Goal: Book appointment/travel/reservation

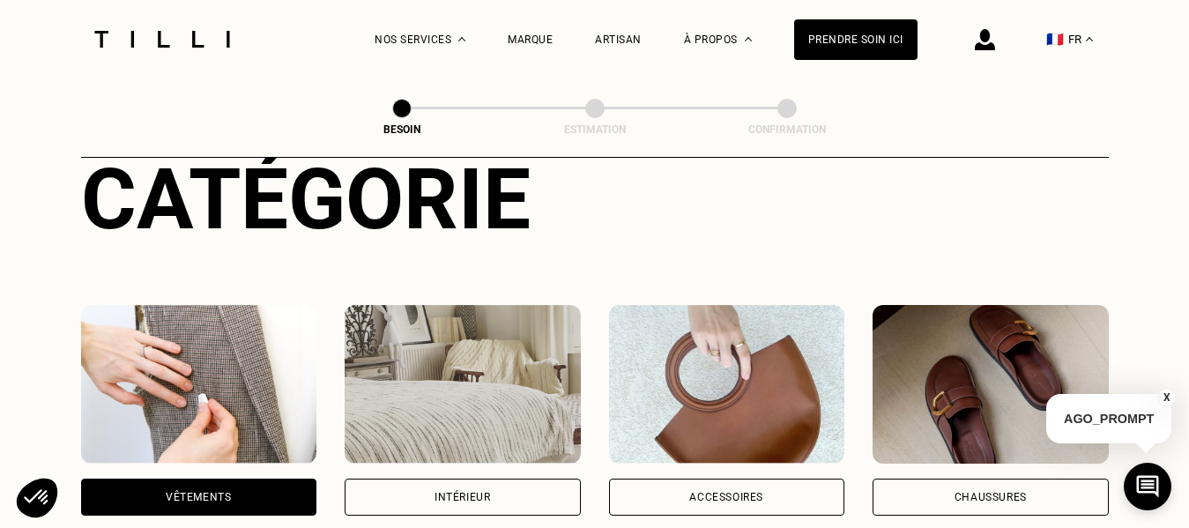
scroll to position [219, 0]
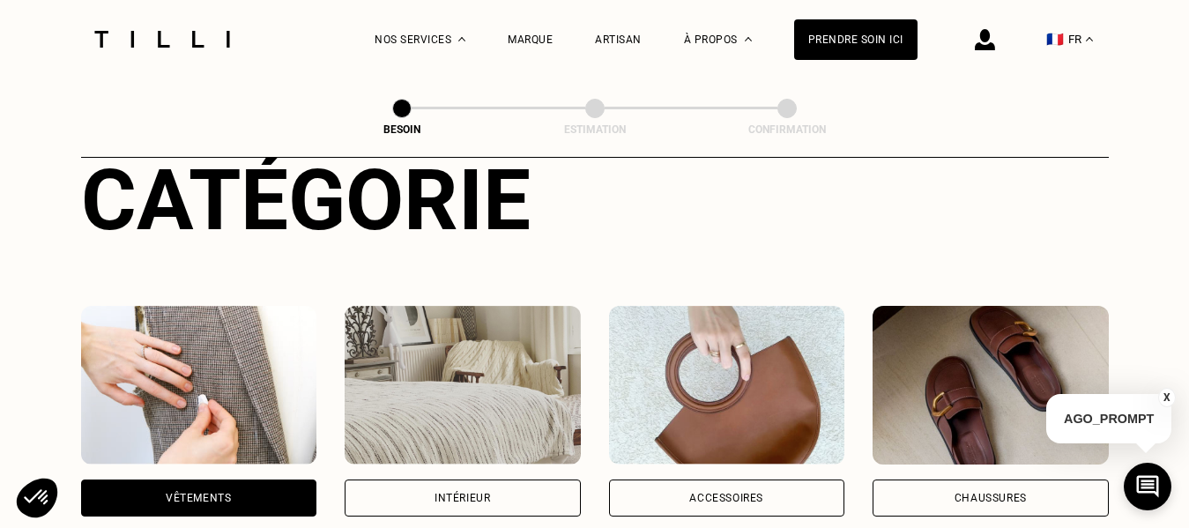
click at [471, 493] on div "Intérieur" at bounding box center [462, 498] width 56 height 11
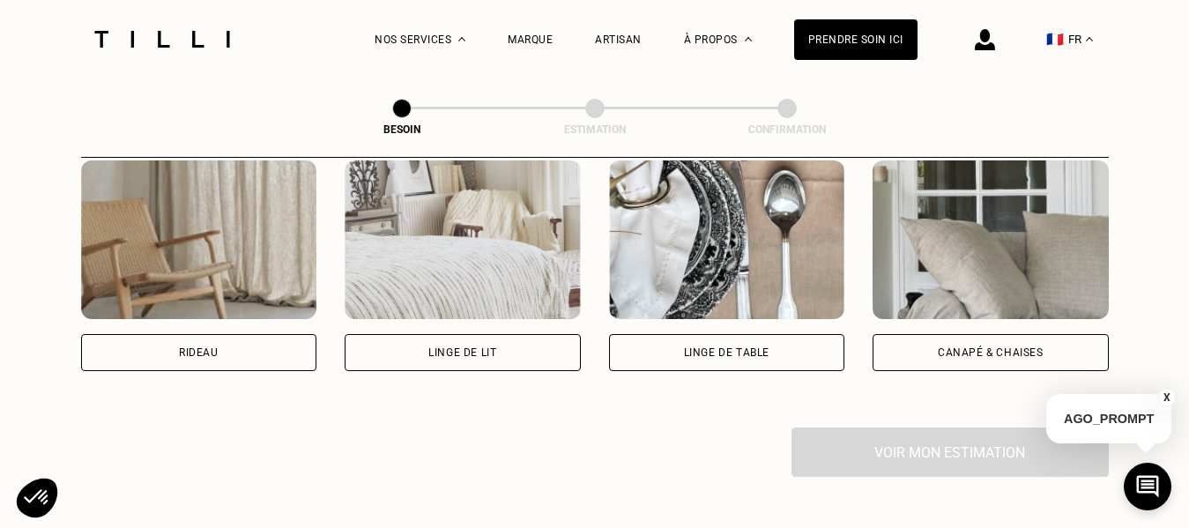
scroll to position [844, 0]
click at [234, 342] on div "Rideau" at bounding box center [199, 351] width 236 height 37
select select "FR"
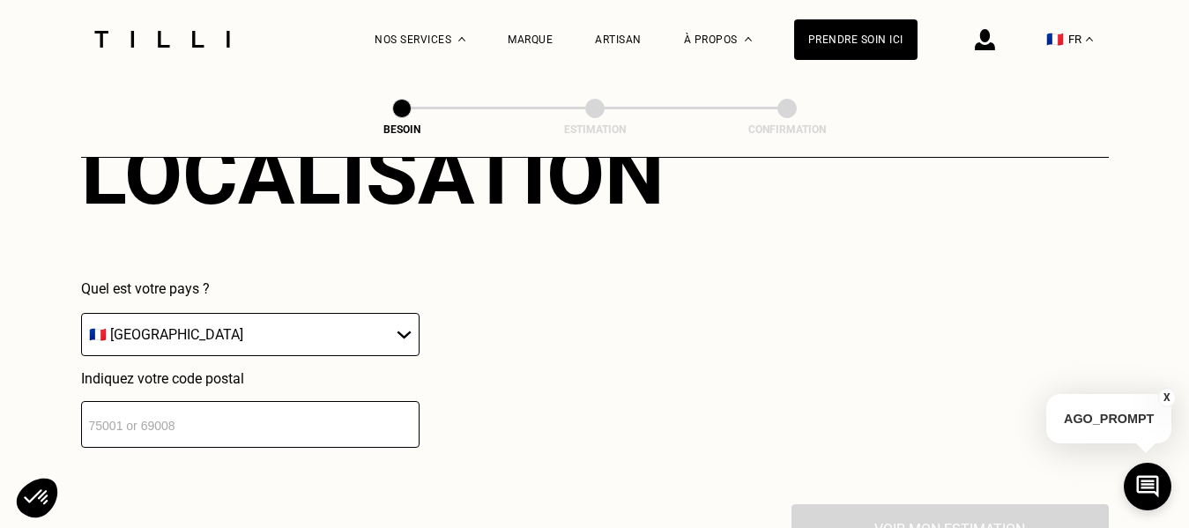
scroll to position [1208, 0]
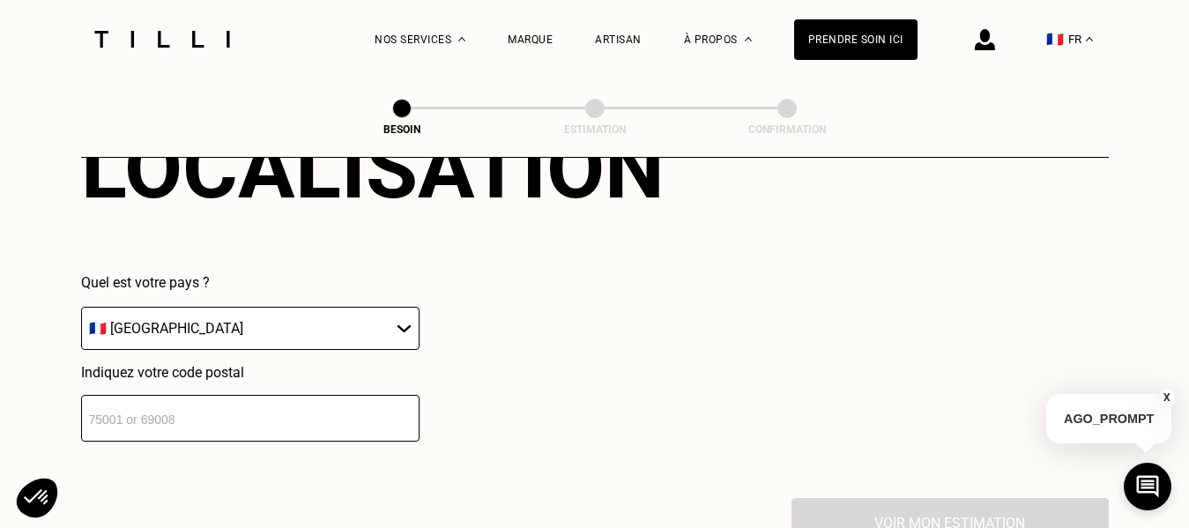
click at [327, 411] on input "number" at bounding box center [250, 418] width 338 height 47
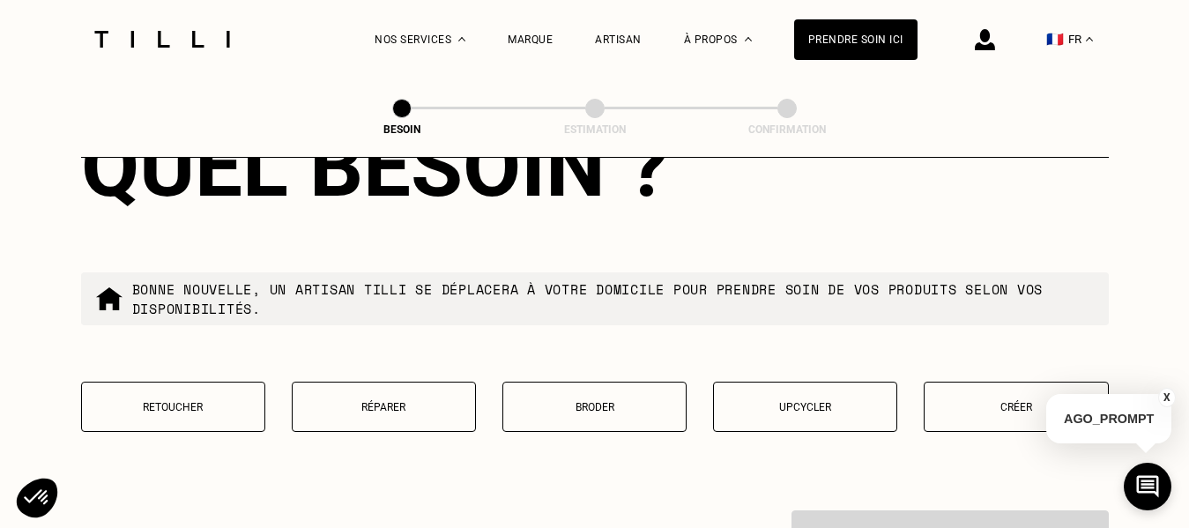
scroll to position [1672, 0]
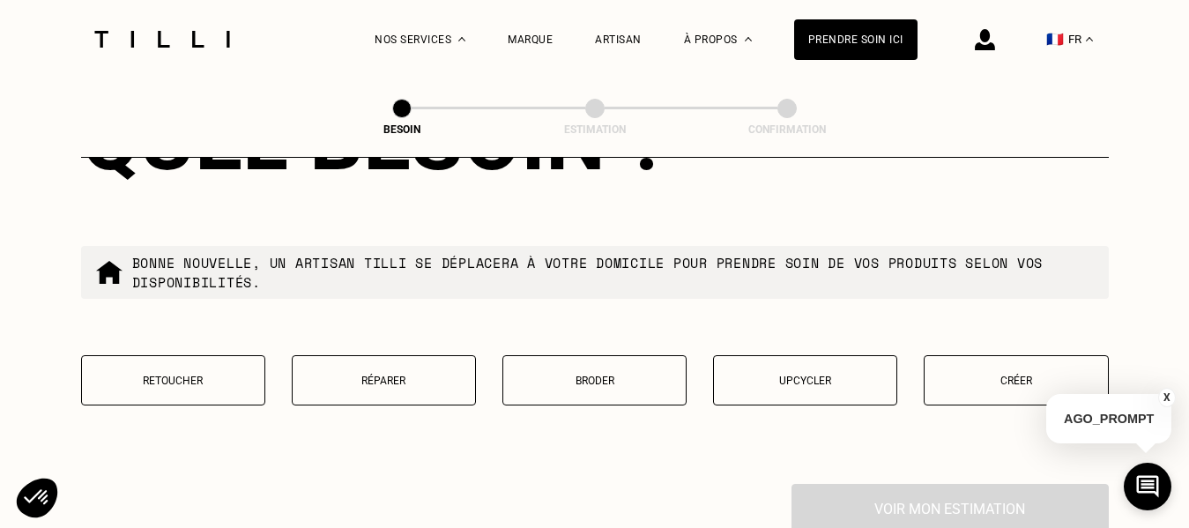
type input "31200"
click at [179, 375] on p "Retoucher" at bounding box center [173, 381] width 165 height 12
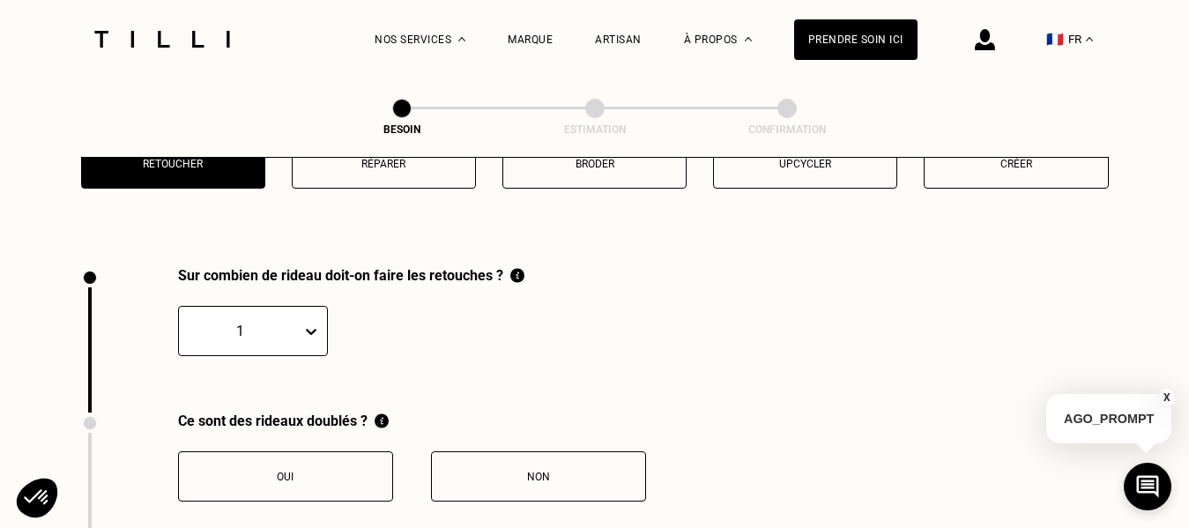
scroll to position [1947, 0]
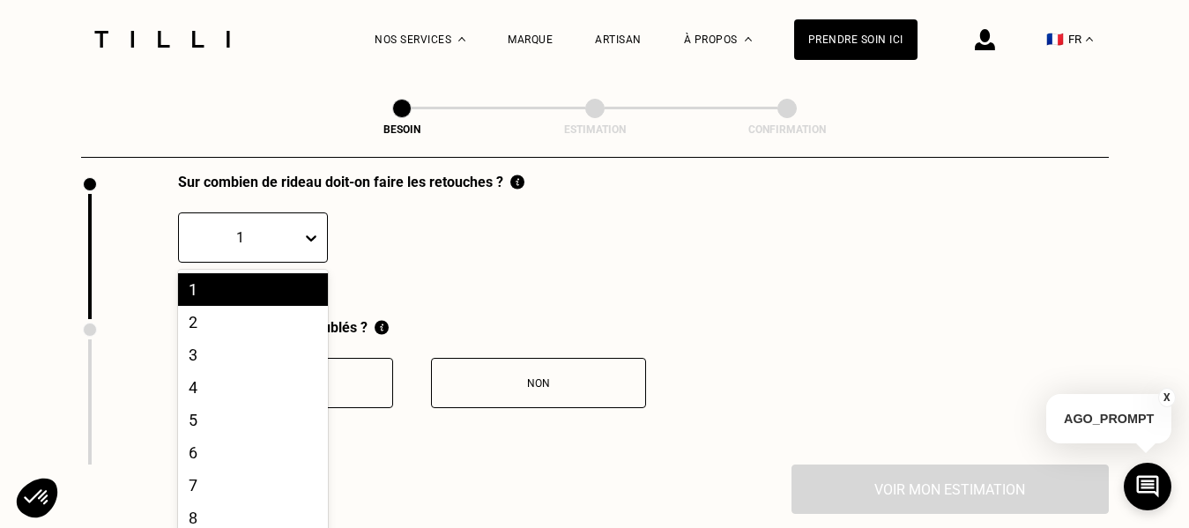
click at [305, 252] on div "Sur combien de rideau doit-on faire les retouches ? 20 results available. Use U…" at bounding box center [302, 246] width 443 height 145
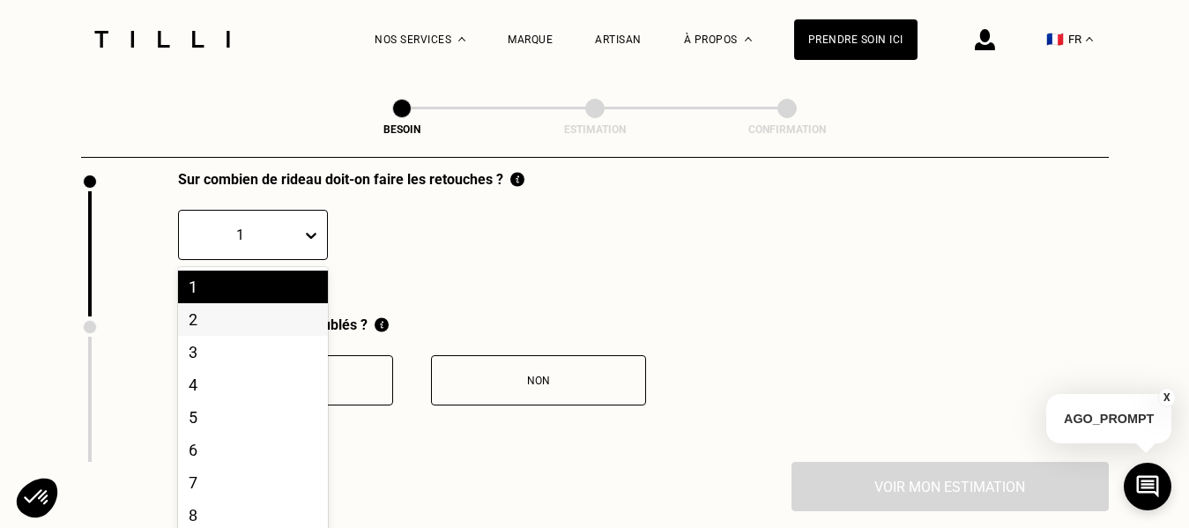
click at [198, 309] on div "2" at bounding box center [253, 319] width 150 height 33
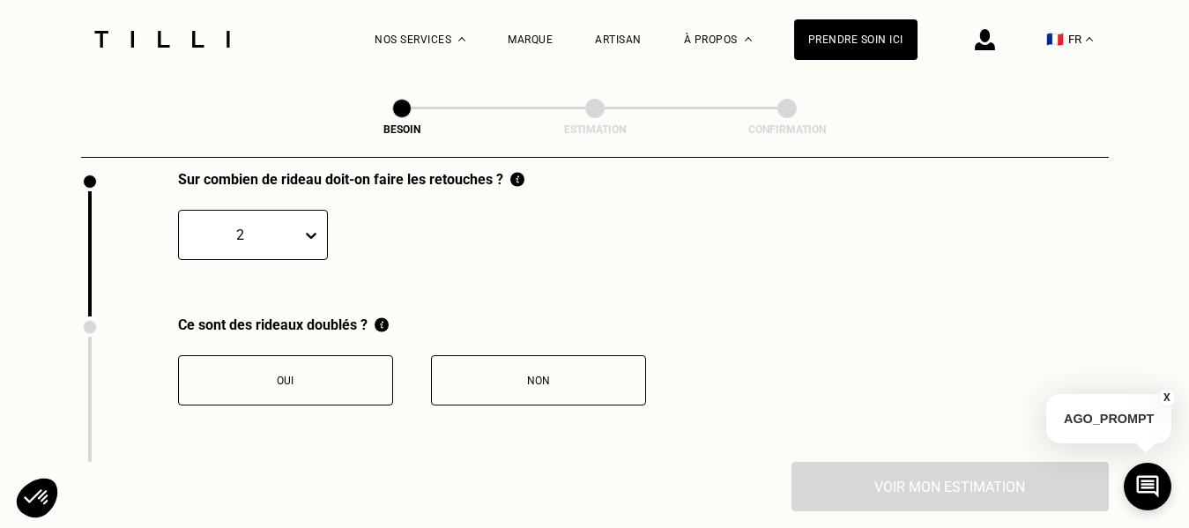
click at [556, 361] on button "Non" at bounding box center [538, 380] width 215 height 50
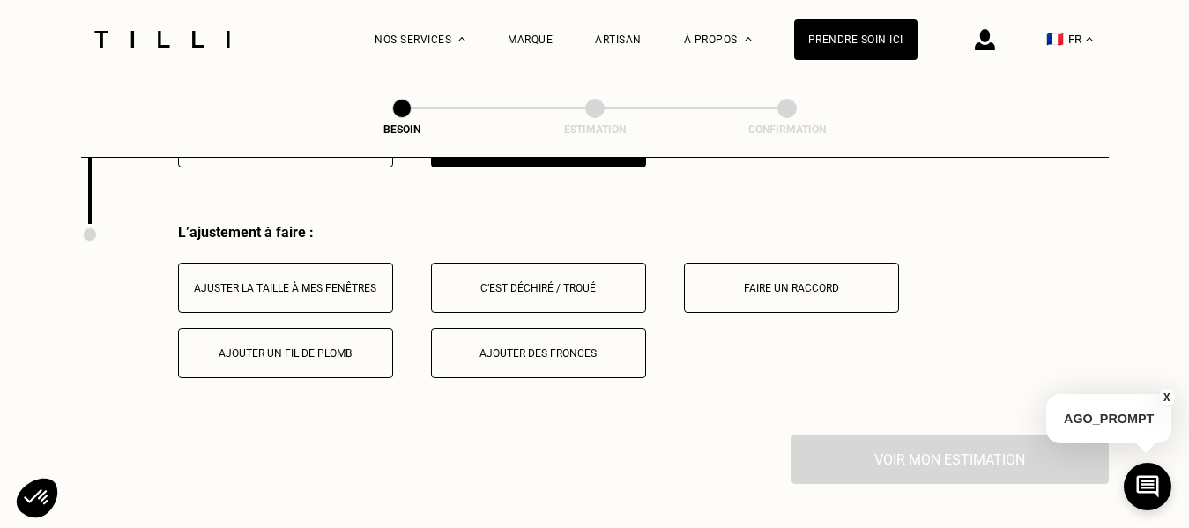
scroll to position [2238, 0]
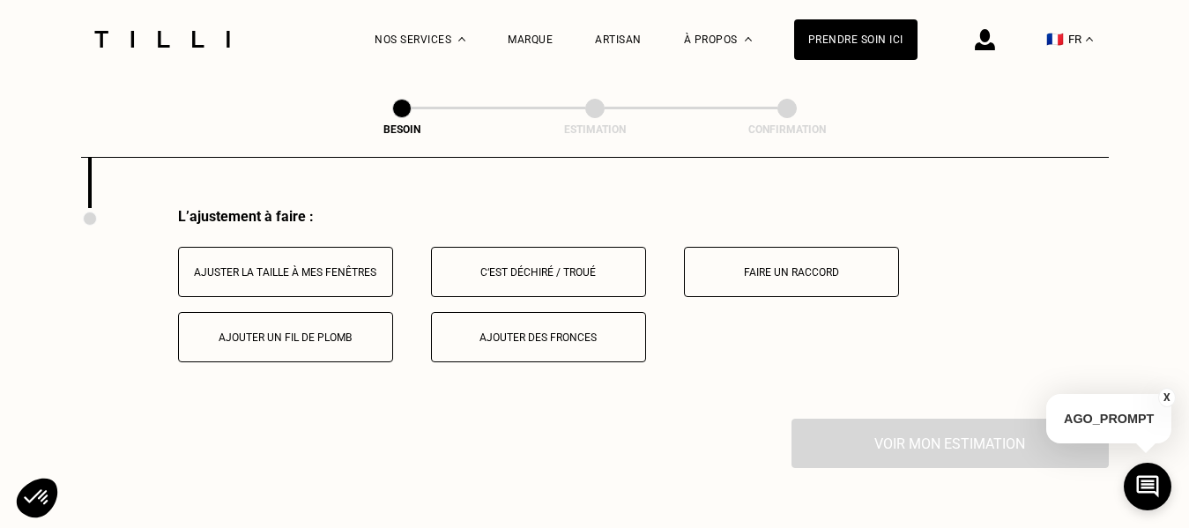
click at [342, 266] on div "Ajuster la taille à mes fenêtres" at bounding box center [286, 272] width 196 height 12
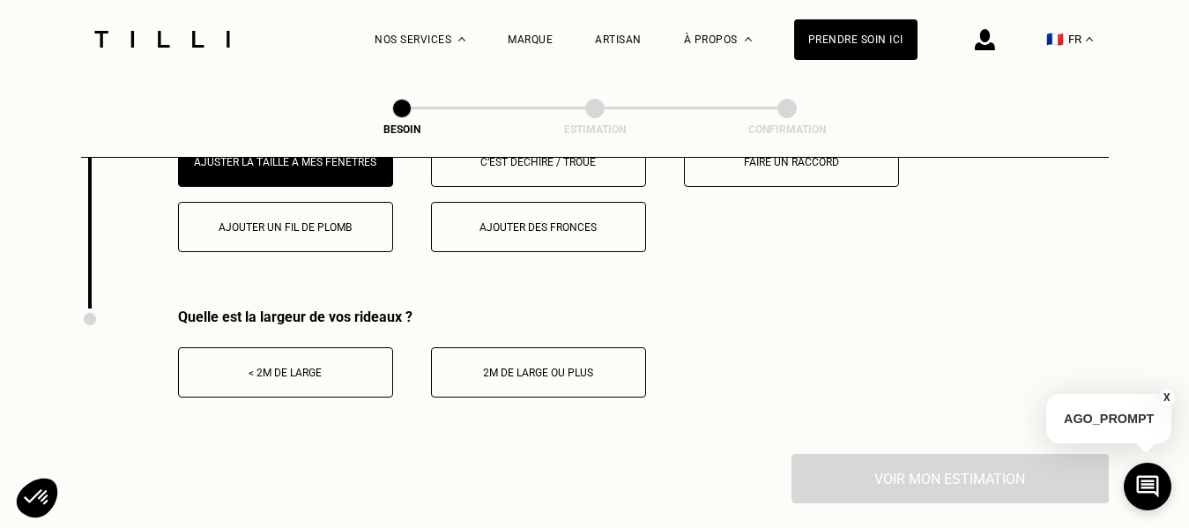
scroll to position [2352, 0]
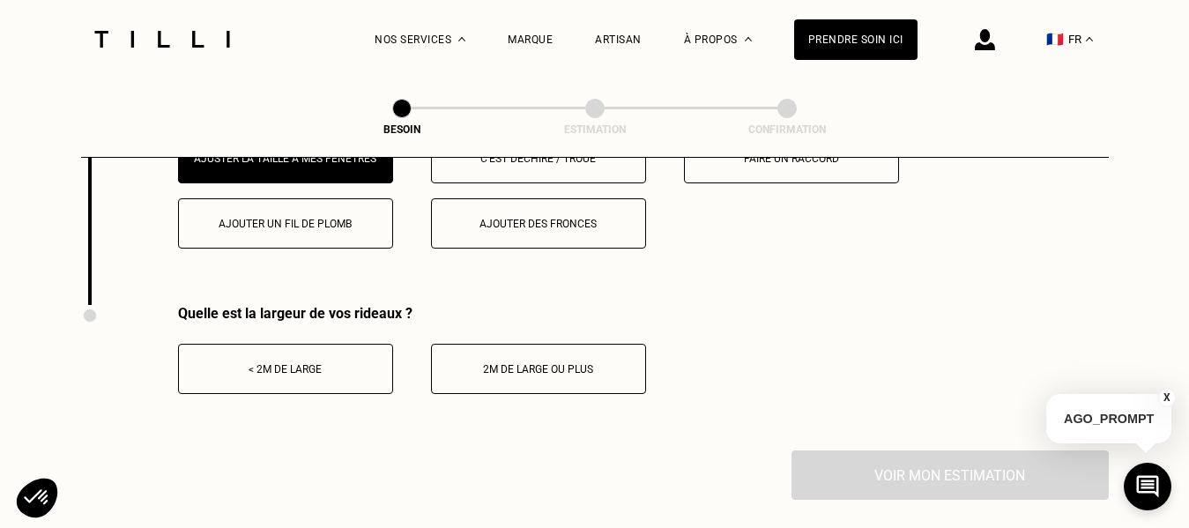
click at [325, 363] on div "< 2m de large" at bounding box center [286, 369] width 196 height 12
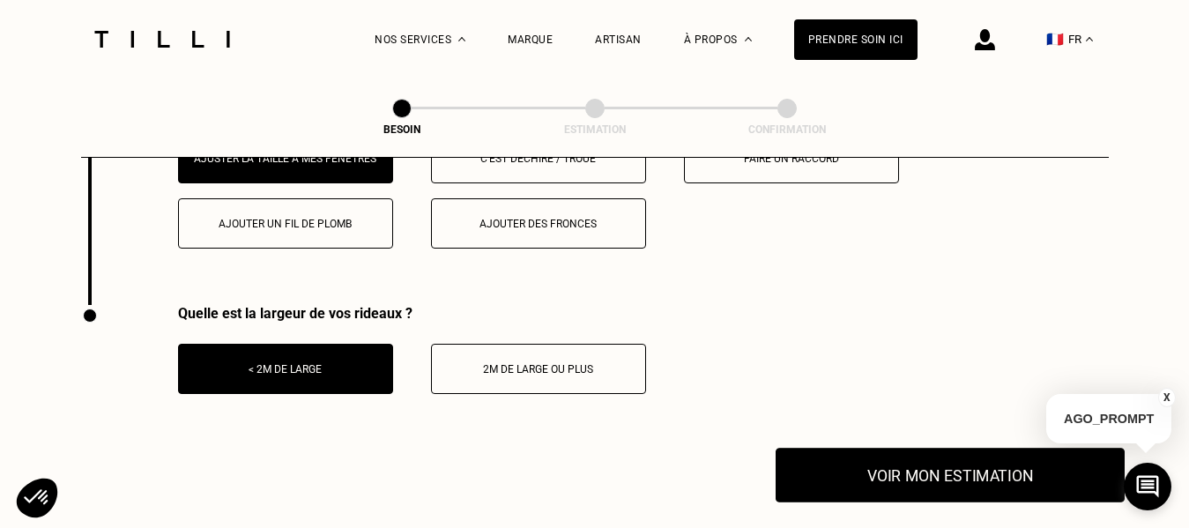
click at [930, 466] on button "Voir mon estimation" at bounding box center [949, 475] width 349 height 55
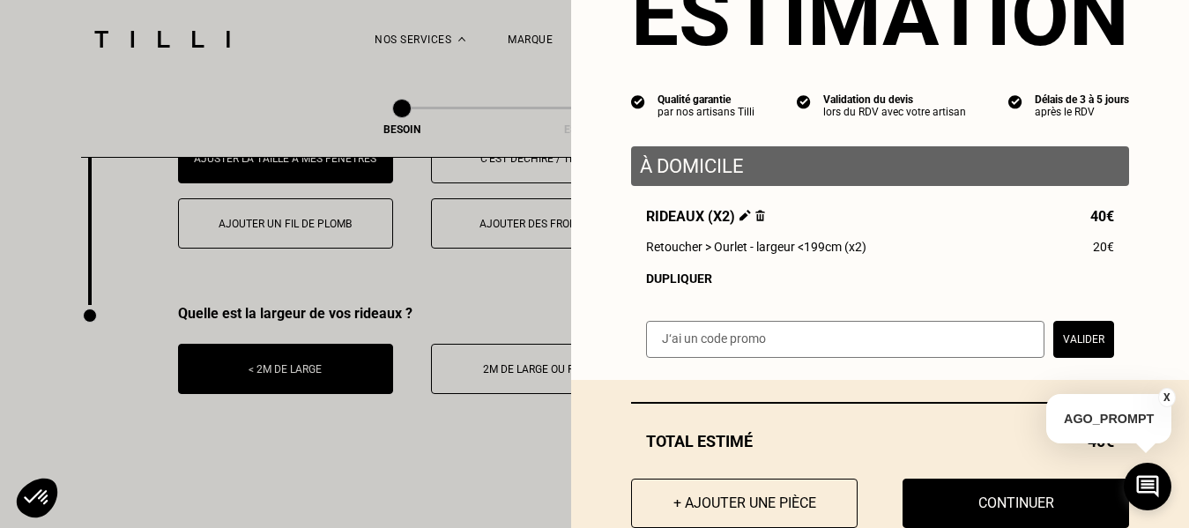
scroll to position [141, 0]
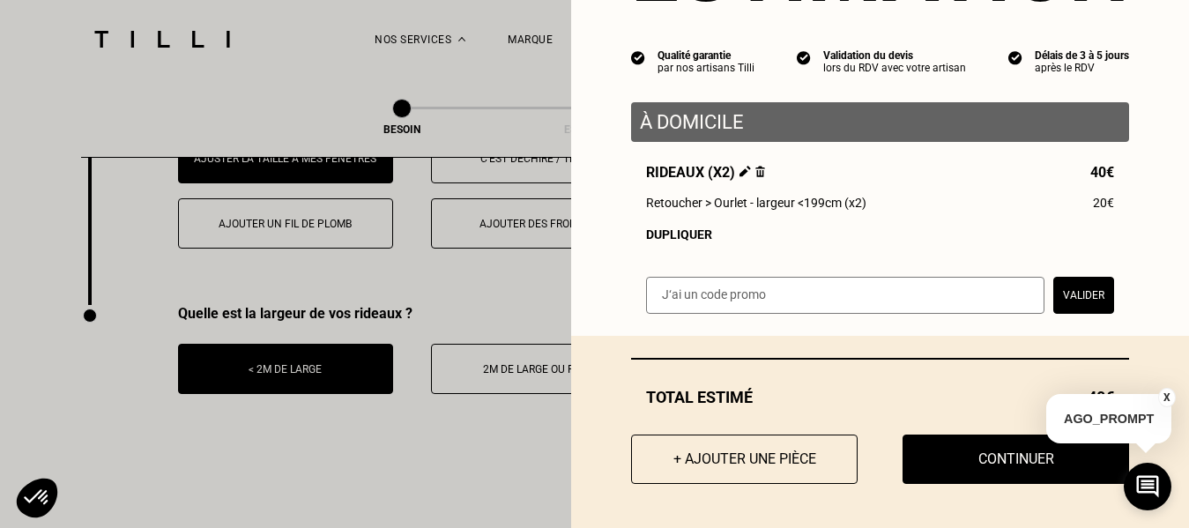
click at [671, 237] on div "Dupliquer" at bounding box center [880, 234] width 468 height 14
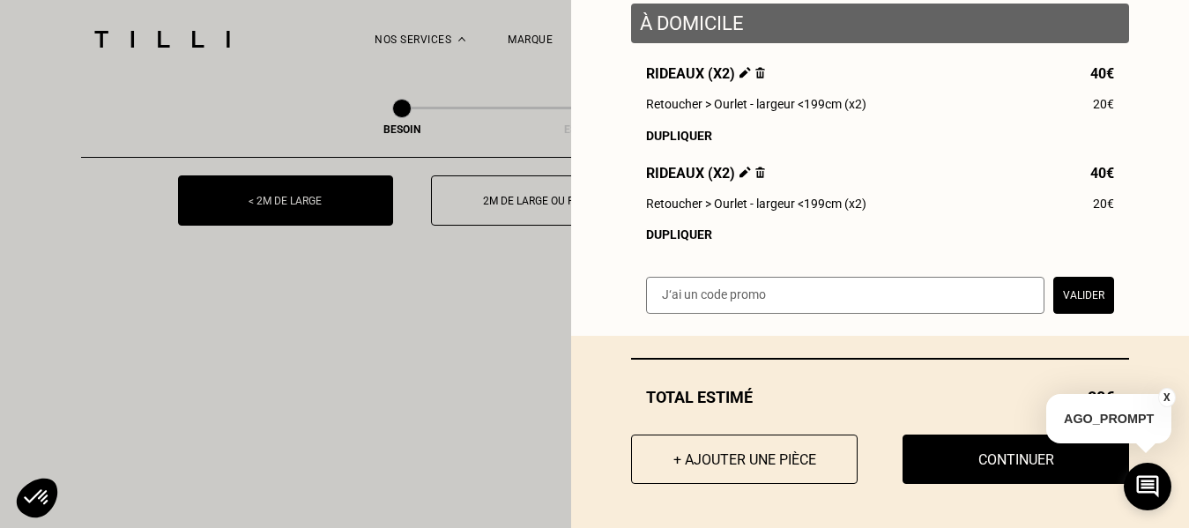
scroll to position [2525, 0]
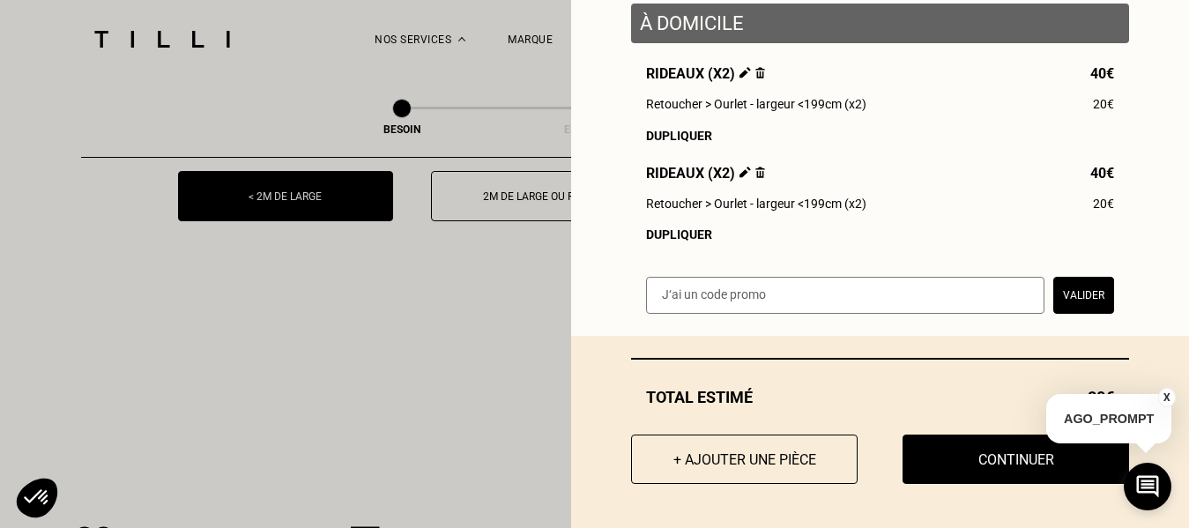
click at [1168, 398] on button "X" at bounding box center [1167, 397] width 18 height 19
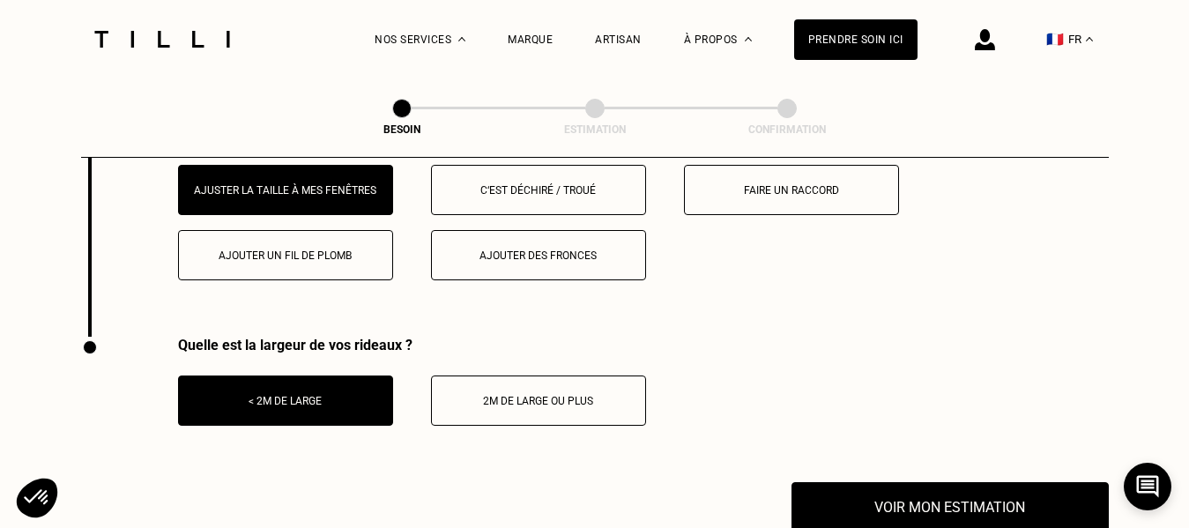
scroll to position [2318, 0]
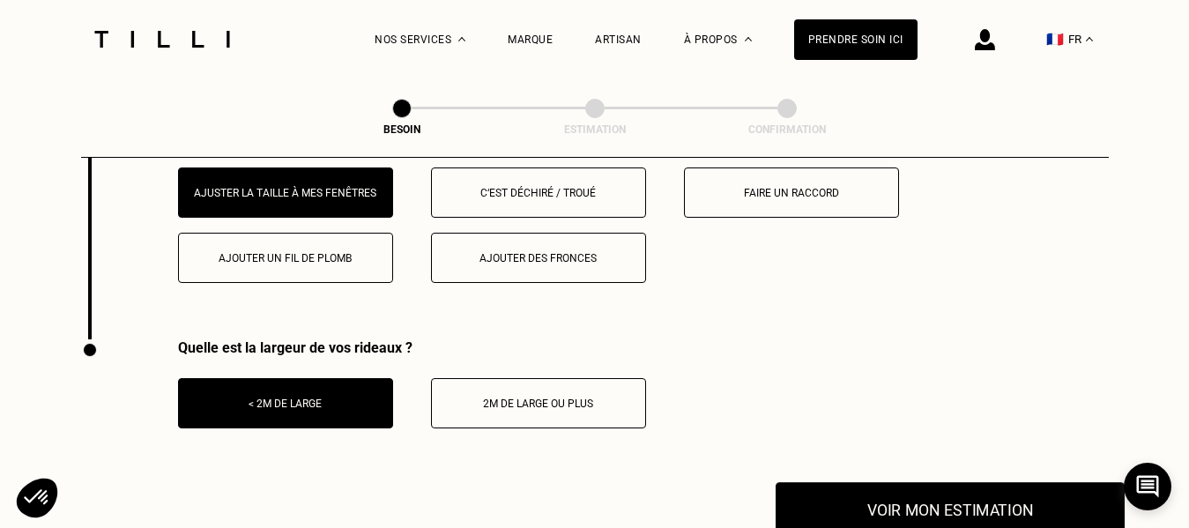
click at [940, 523] on button "Voir mon estimation" at bounding box center [949, 509] width 349 height 55
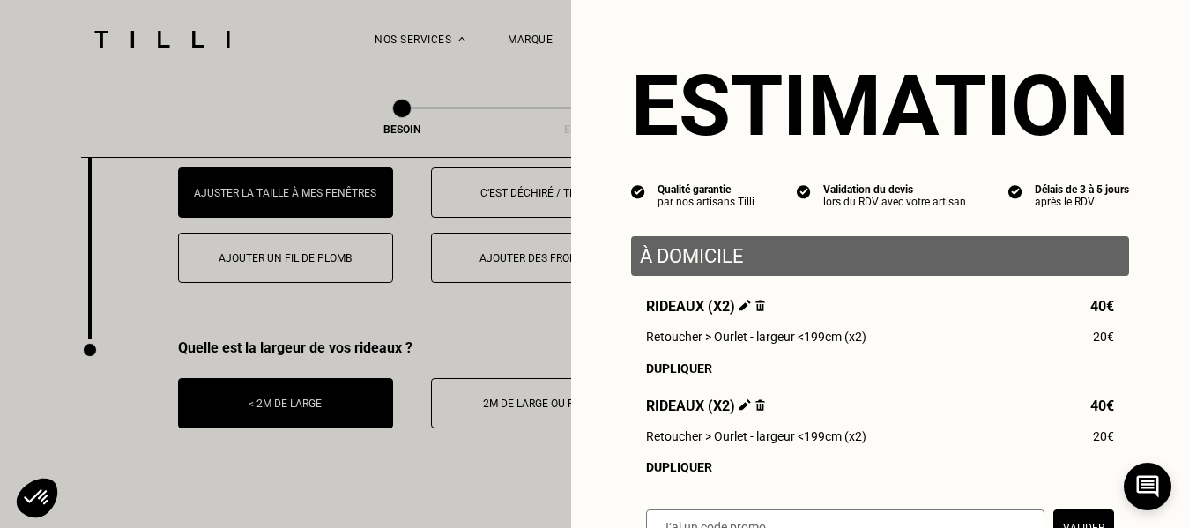
scroll to position [241, 0]
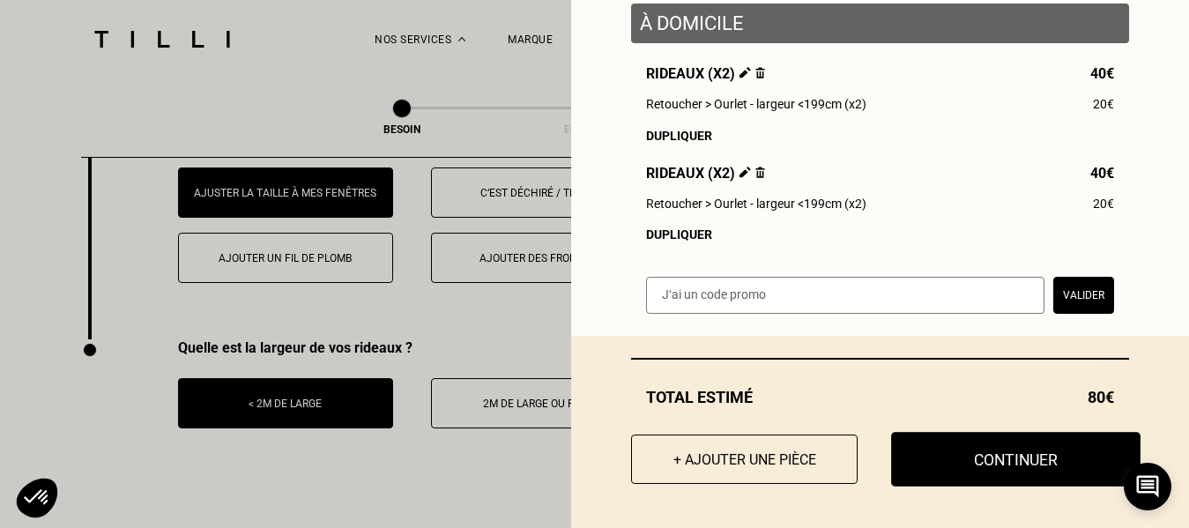
click at [986, 464] on button "Continuer" at bounding box center [1015, 459] width 249 height 55
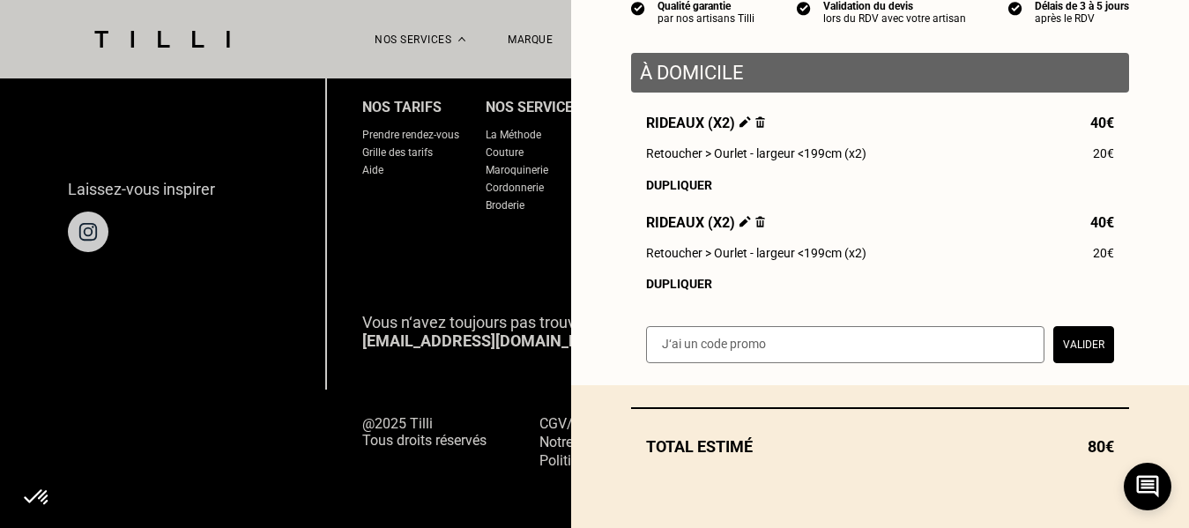
scroll to position [192, 0]
select select "FR"
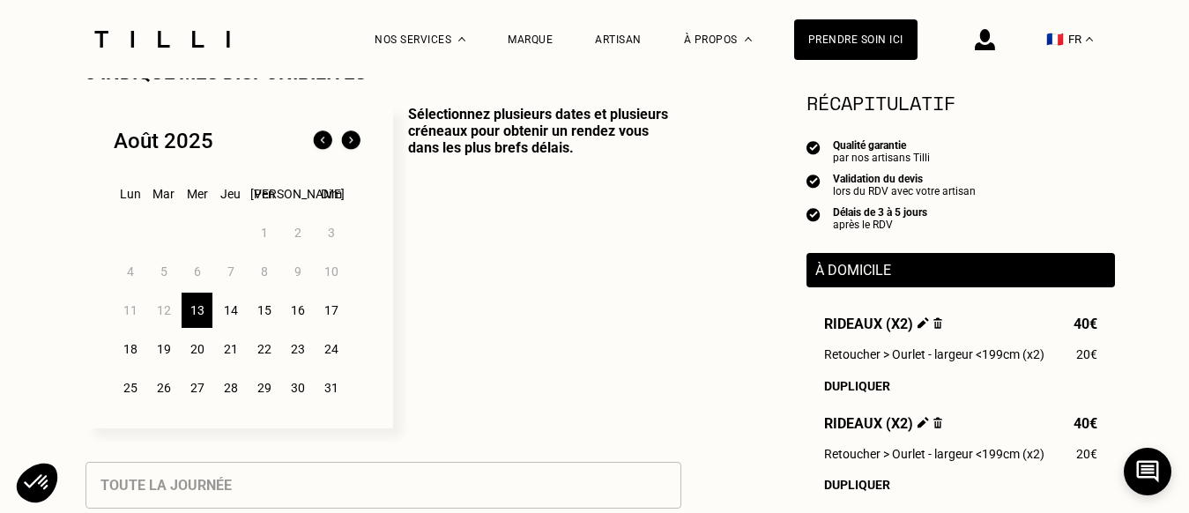
scroll to position [437, 0]
click at [197, 312] on div "13" at bounding box center [197, 309] width 31 height 35
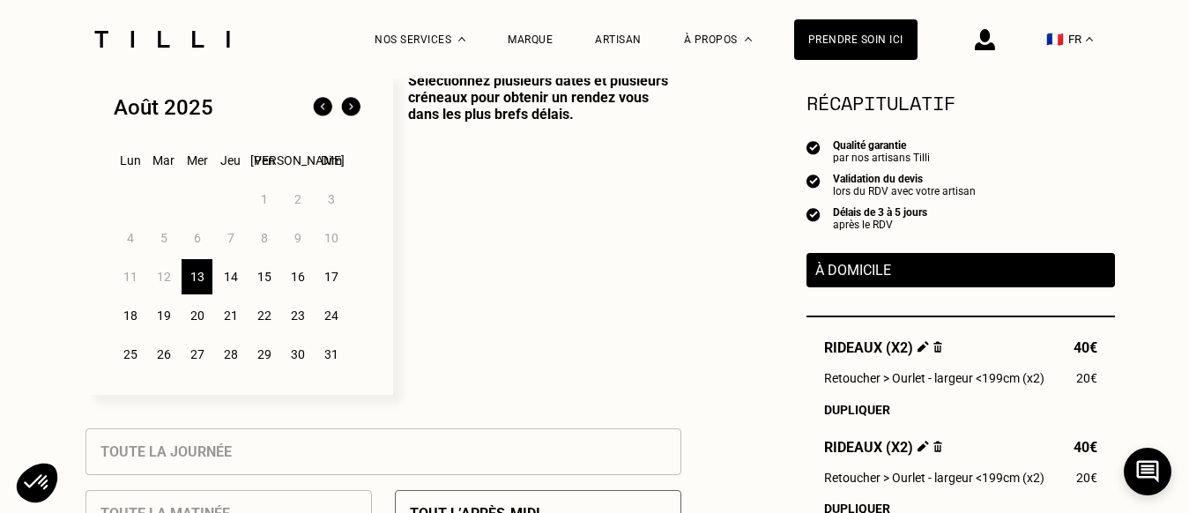
scroll to position [469, 0]
drag, startPoint x: 225, startPoint y: 278, endPoint x: 243, endPoint y: 300, distance: 28.8
click at [225, 278] on div "14" at bounding box center [230, 277] width 31 height 35
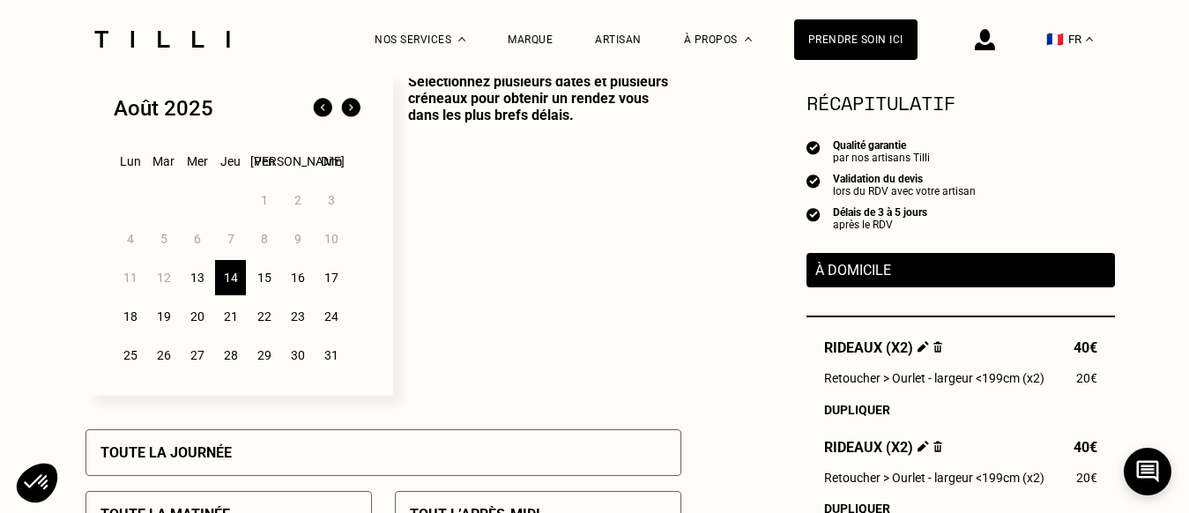
click at [198, 292] on div "13" at bounding box center [197, 277] width 31 height 35
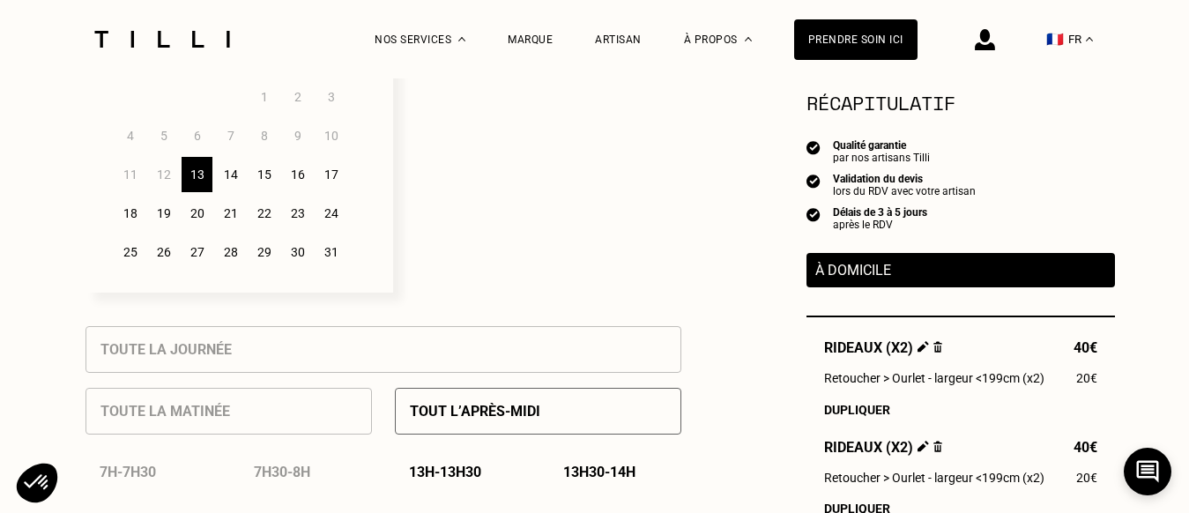
scroll to position [573, 0]
click at [486, 407] on div "Tout l’après-midi" at bounding box center [538, 410] width 286 height 47
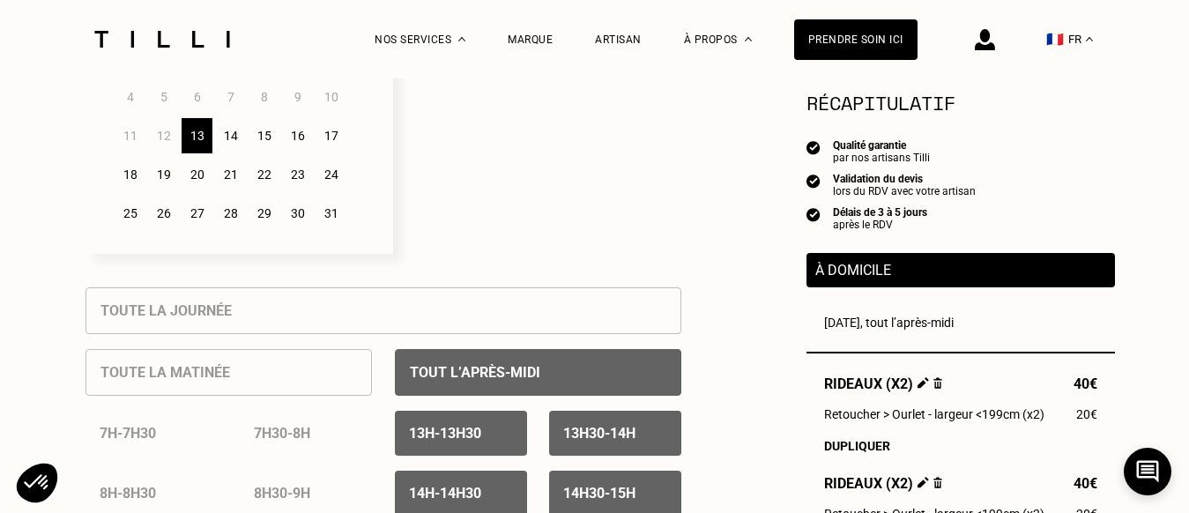
scroll to position [610, 0]
click at [225, 145] on div "14" at bounding box center [230, 136] width 31 height 35
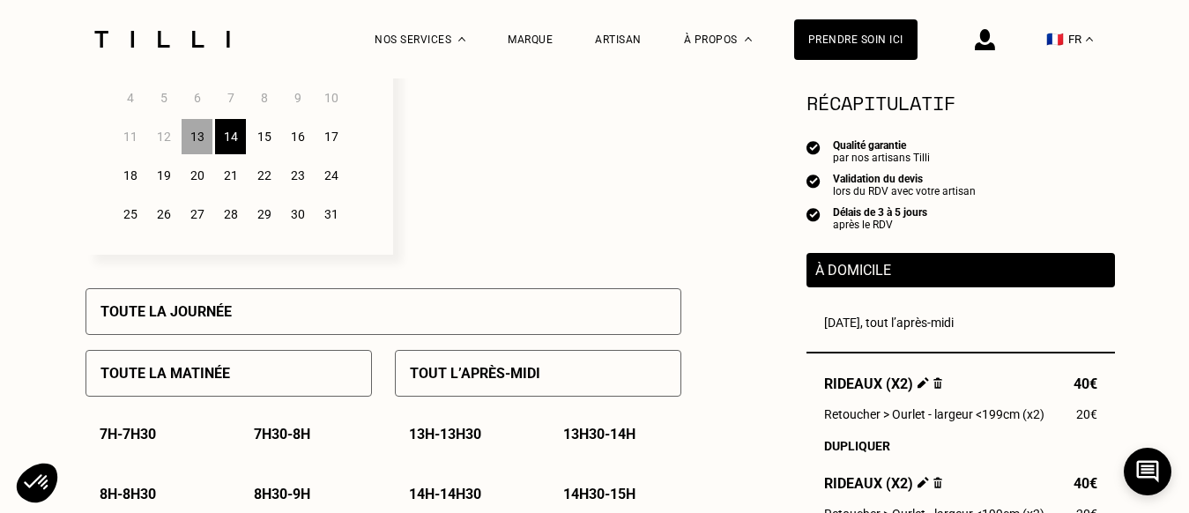
click at [314, 330] on div "Toute la journée" at bounding box center [383, 311] width 596 height 47
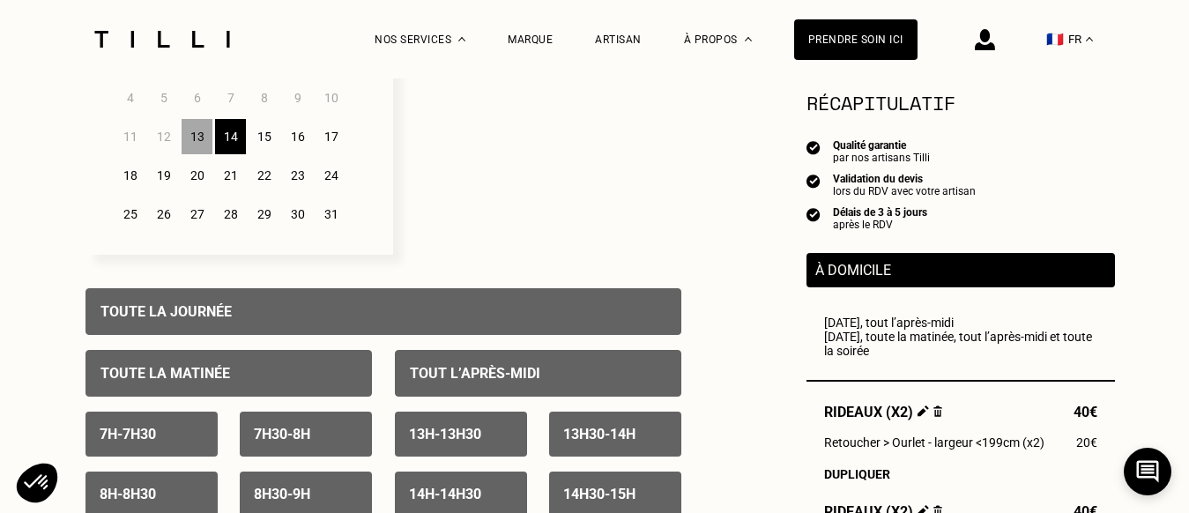
click at [524, 201] on p "Sélectionnez plusieurs dates et plusieurs créneaux pour obtenir un rendez vous …" at bounding box center [537, 93] width 288 height 323
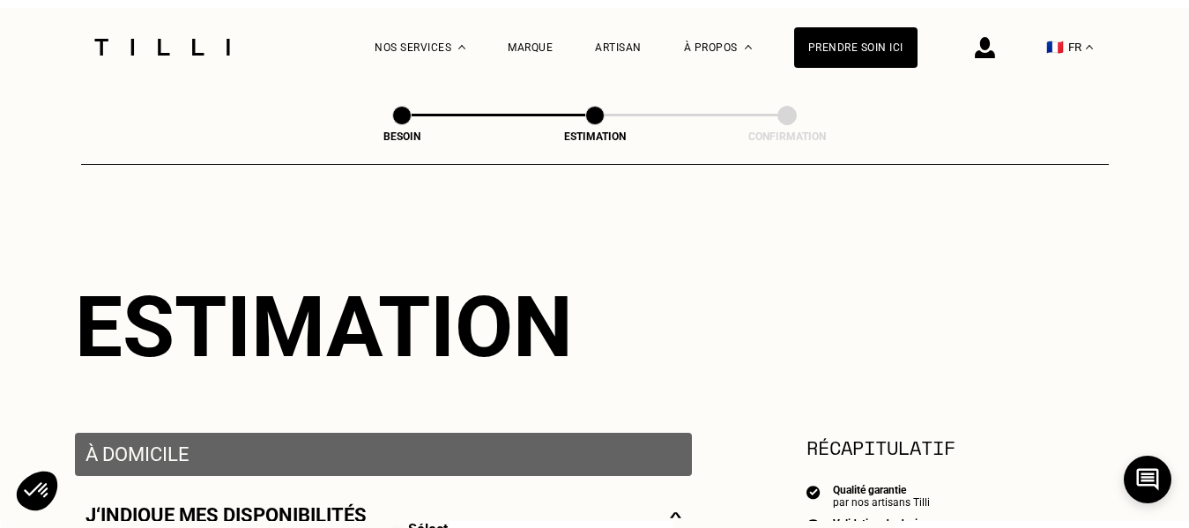
scroll to position [0, 0]
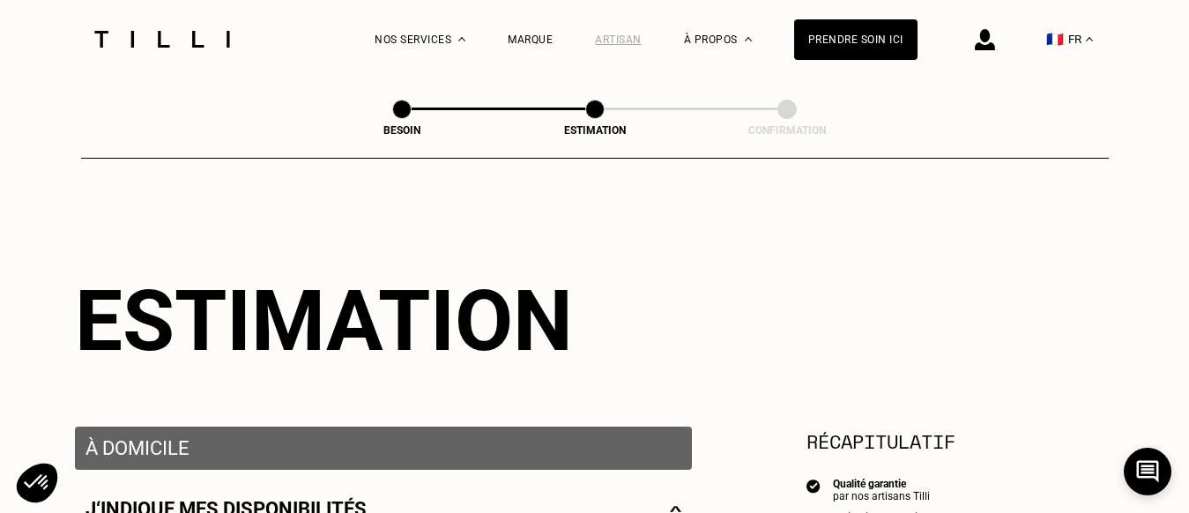
click at [641, 35] on div "Artisan" at bounding box center [618, 39] width 47 height 12
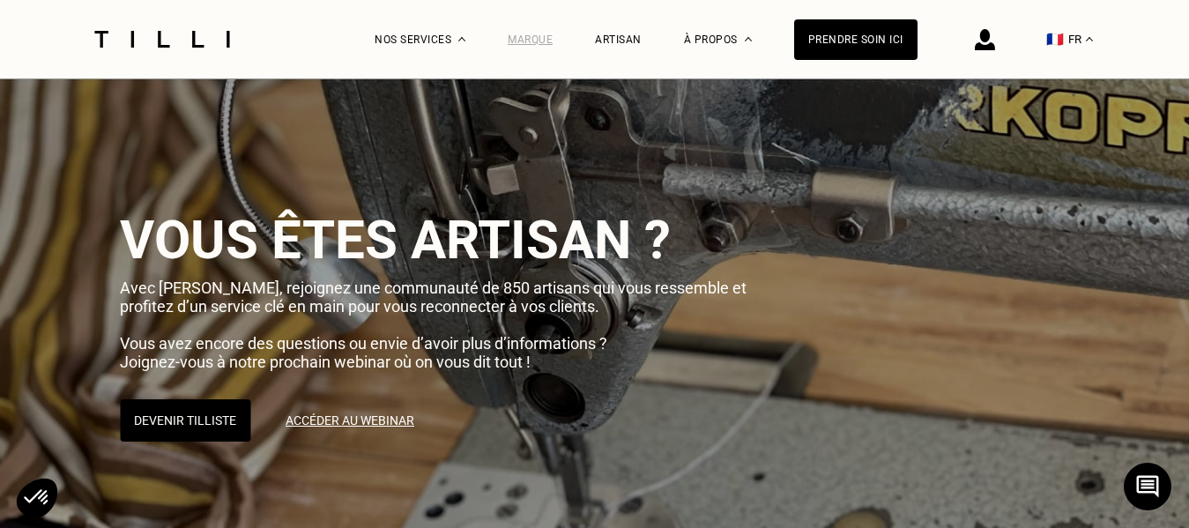
click at [553, 37] on div "Marque" at bounding box center [530, 39] width 45 height 12
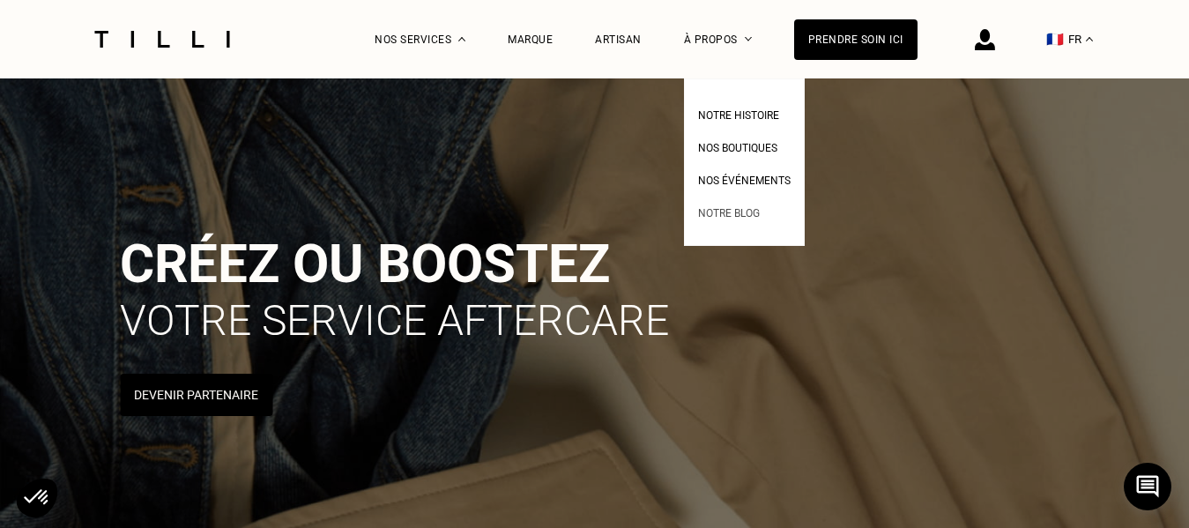
click at [760, 219] on span "Notre blog" at bounding box center [729, 213] width 62 height 12
